Goal: Task Accomplishment & Management: Manage account settings

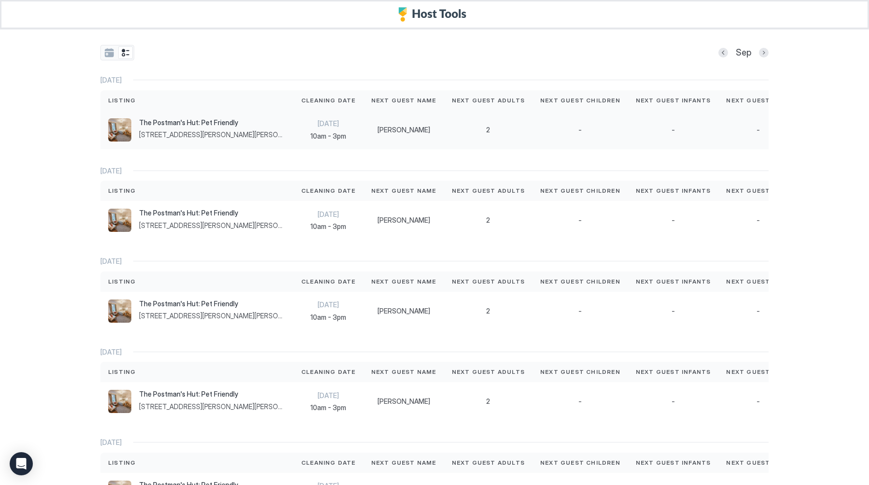
click at [435, 131] on div "2" at bounding box center [488, 130] width 73 height 9
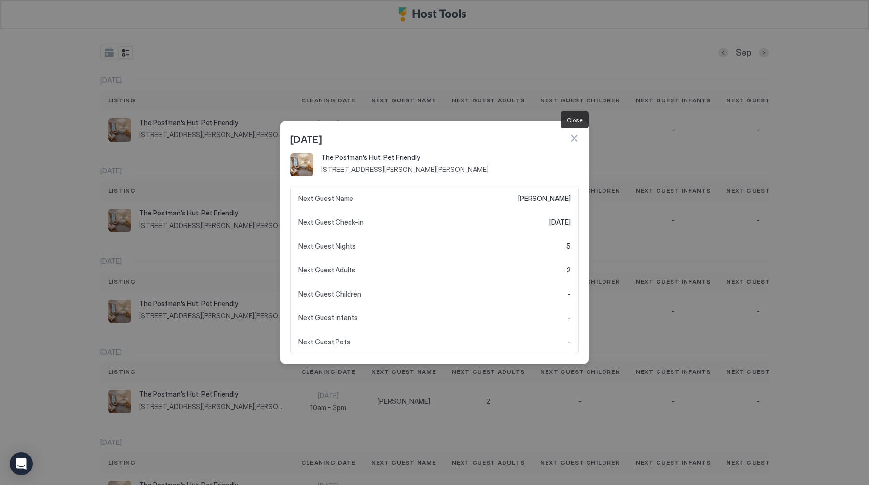
click at [435, 137] on button "button" at bounding box center [574, 138] width 10 height 10
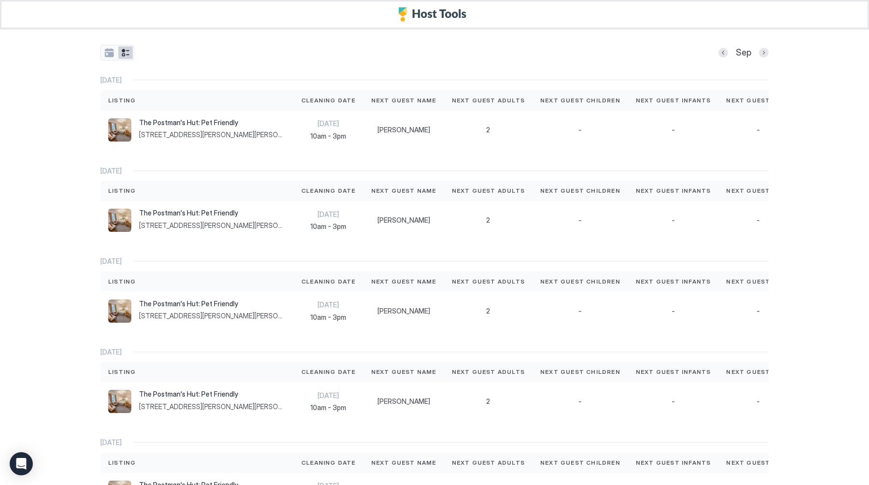
click at [131, 51] on button "tab-group" at bounding box center [125, 52] width 14 height 13
click at [111, 53] on button "tab-group" at bounding box center [109, 52] width 14 height 13
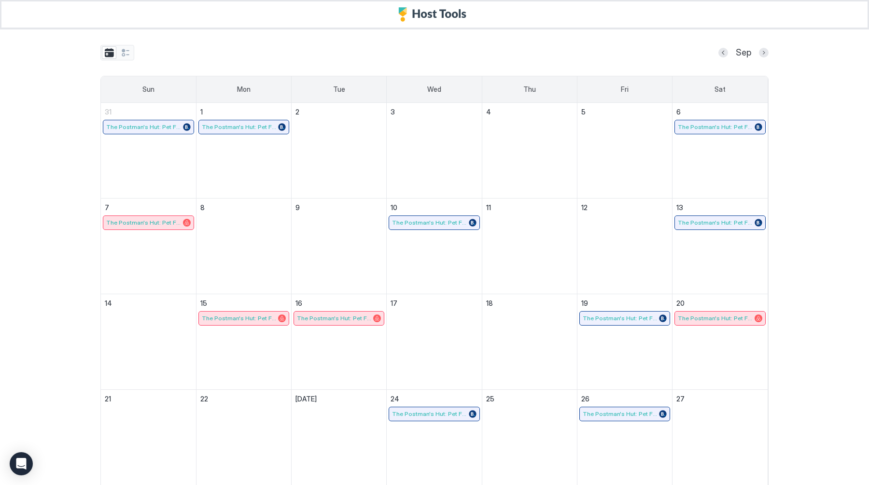
scroll to position [128, 0]
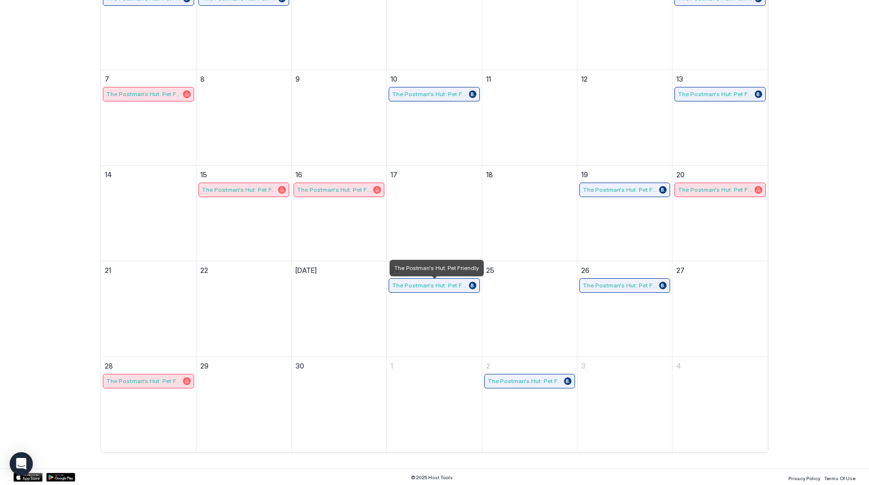
click at [435, 287] on span "The Postman's Hut: Pet Friendly" at bounding box center [429, 284] width 74 height 7
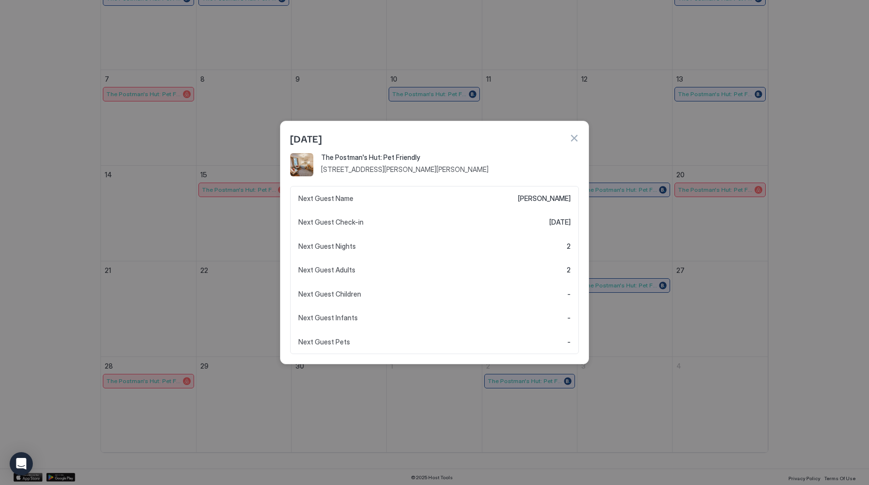
click at [435, 133] on button "button" at bounding box center [574, 138] width 10 height 10
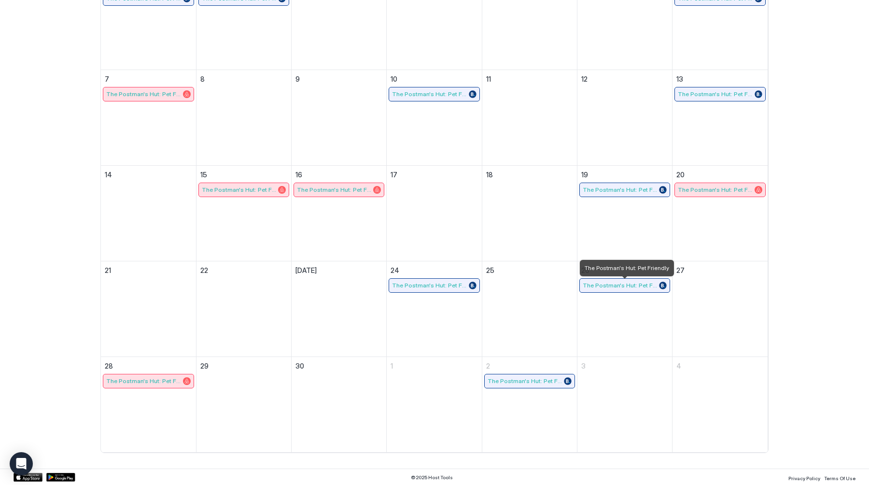
click at [435, 285] on span "The Postman's Hut: Pet Friendly" at bounding box center [620, 284] width 74 height 7
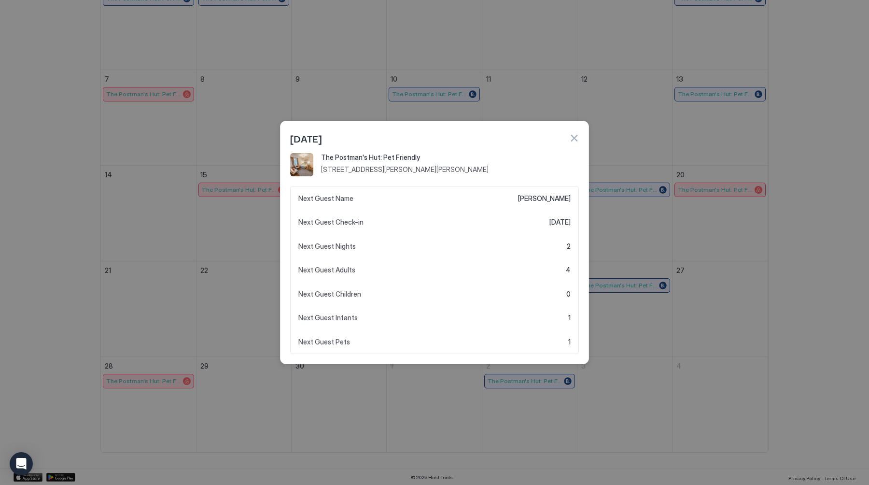
click at [435, 136] on button "button" at bounding box center [574, 138] width 10 height 10
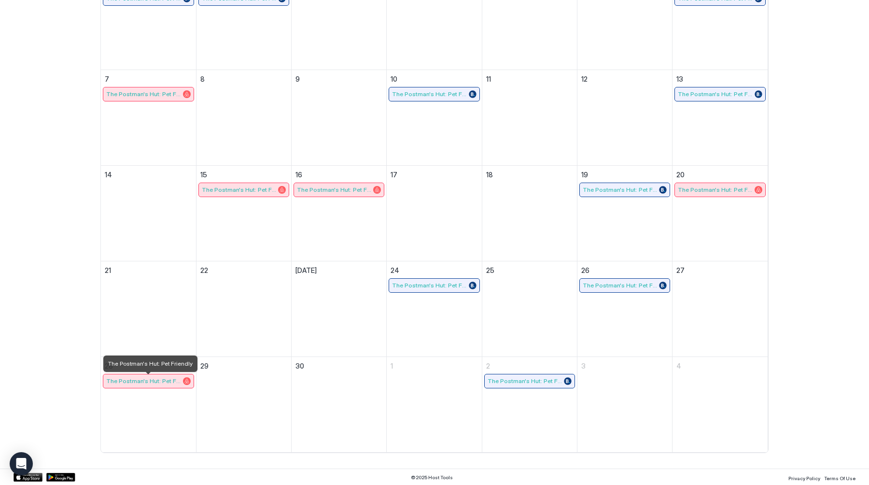
click at [162, 381] on span "The Postman's Hut: Pet Friendly" at bounding box center [143, 380] width 75 height 7
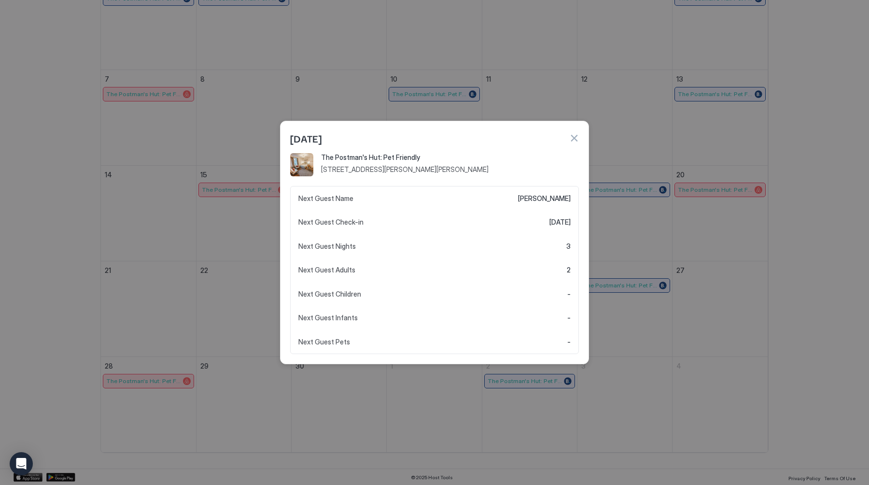
click at [435, 137] on button "button" at bounding box center [574, 138] width 10 height 10
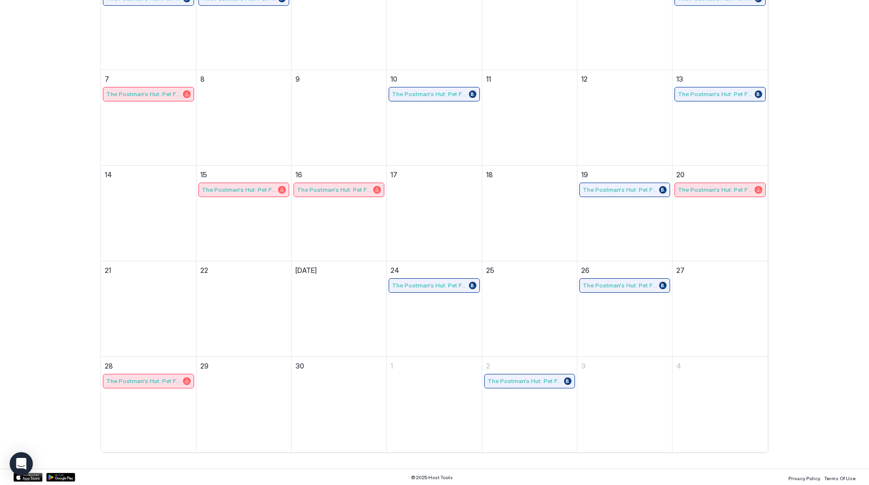
scroll to position [0, 0]
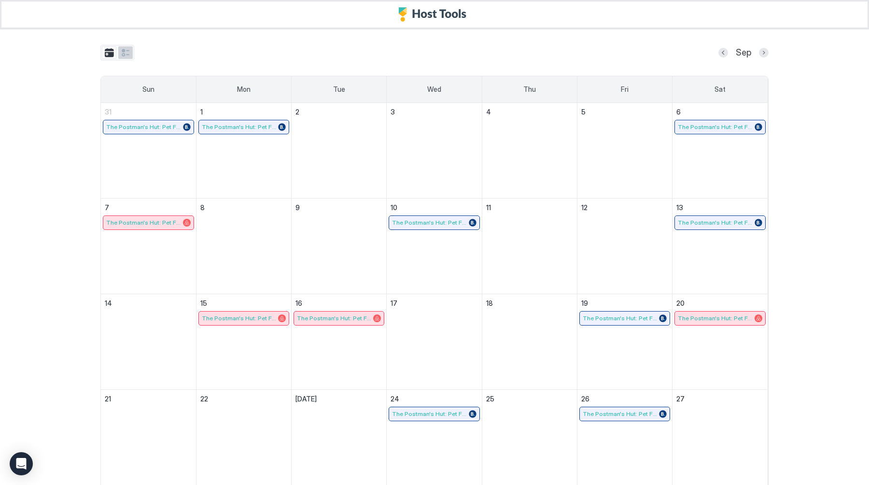
click at [125, 56] on button "tab-group" at bounding box center [125, 52] width 14 height 13
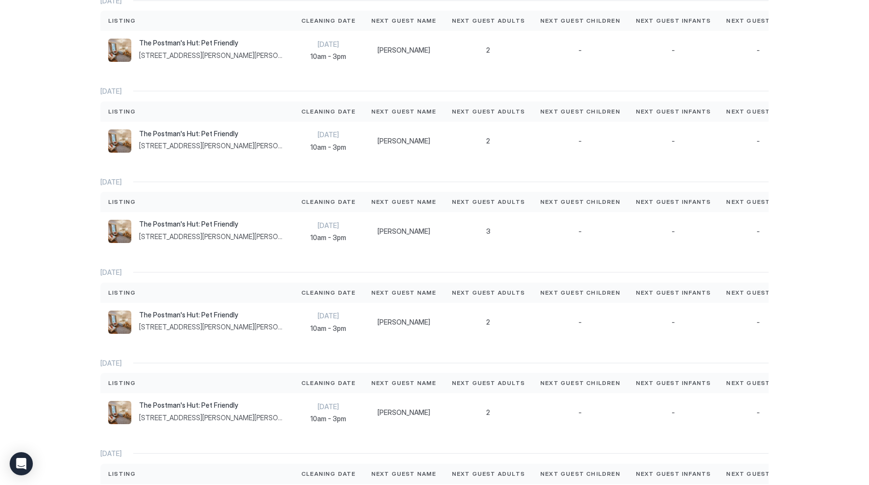
scroll to position [692, 0]
